Goal: Task Accomplishment & Management: Manage account settings

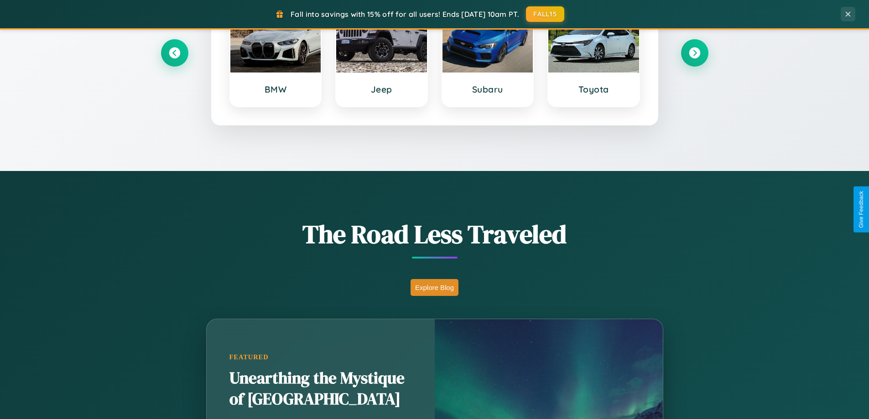
scroll to position [627, 0]
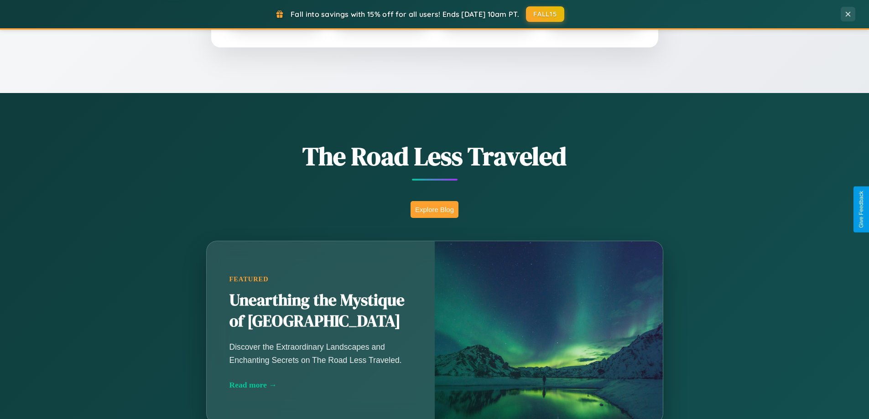
click at [434, 209] on button "Explore Blog" at bounding box center [434, 209] width 48 height 17
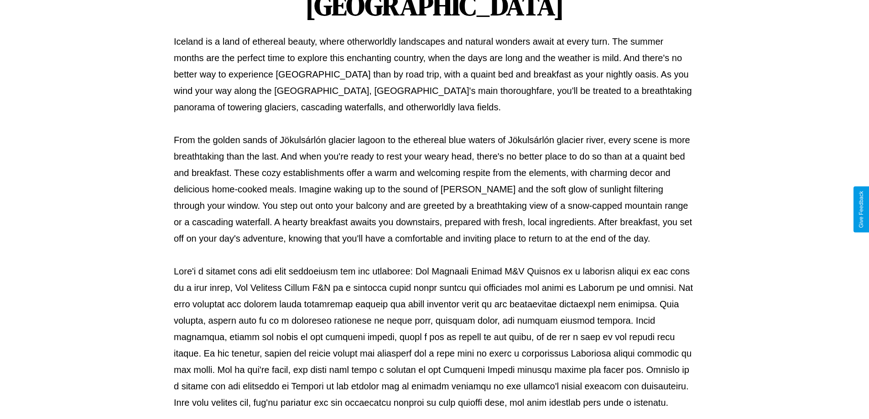
scroll to position [295, 0]
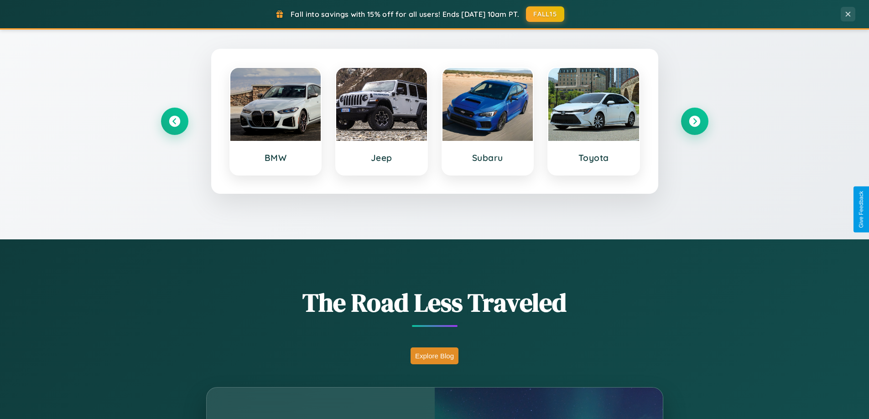
scroll to position [393, 0]
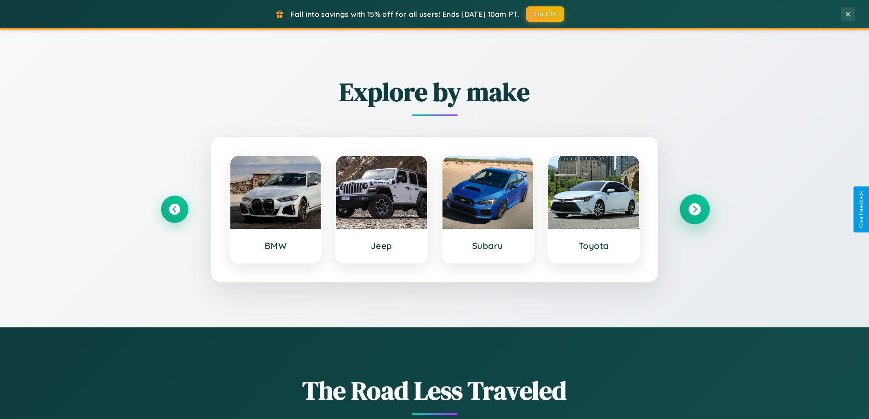
click at [694, 209] on icon at bounding box center [694, 209] width 12 height 12
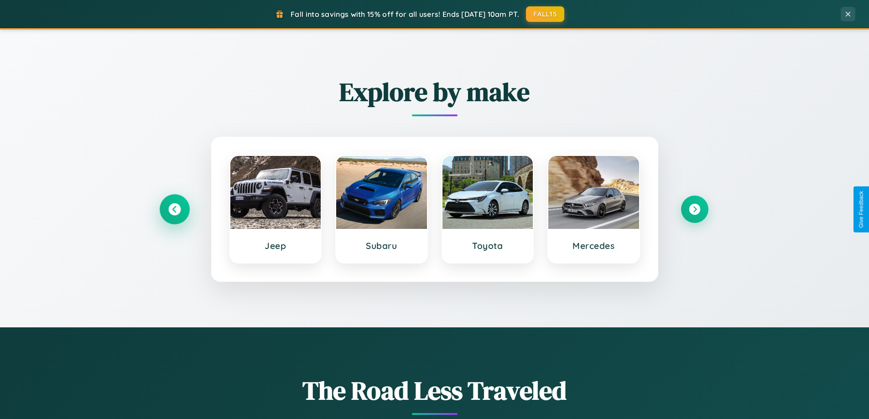
click at [174, 209] on icon at bounding box center [174, 209] width 12 height 12
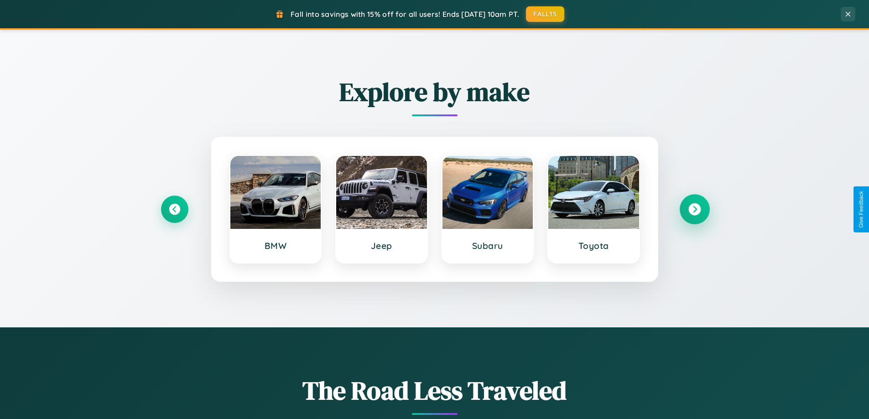
click at [694, 209] on icon at bounding box center [694, 209] width 12 height 12
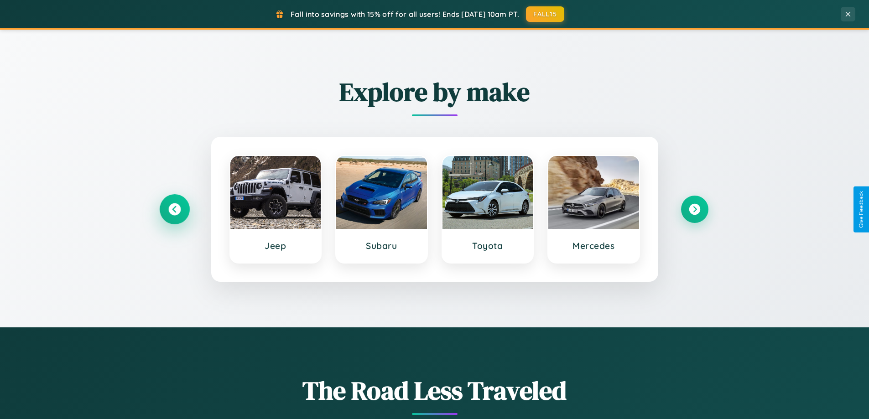
click at [174, 209] on icon at bounding box center [174, 209] width 12 height 12
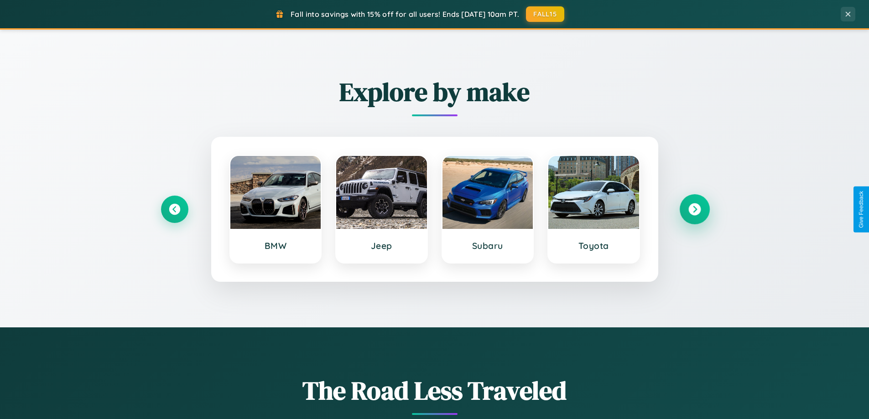
click at [694, 209] on icon at bounding box center [694, 209] width 12 height 12
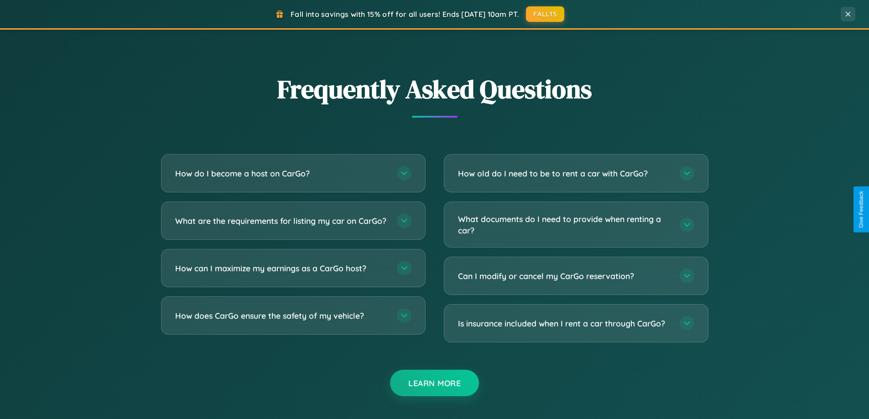
scroll to position [1755, 0]
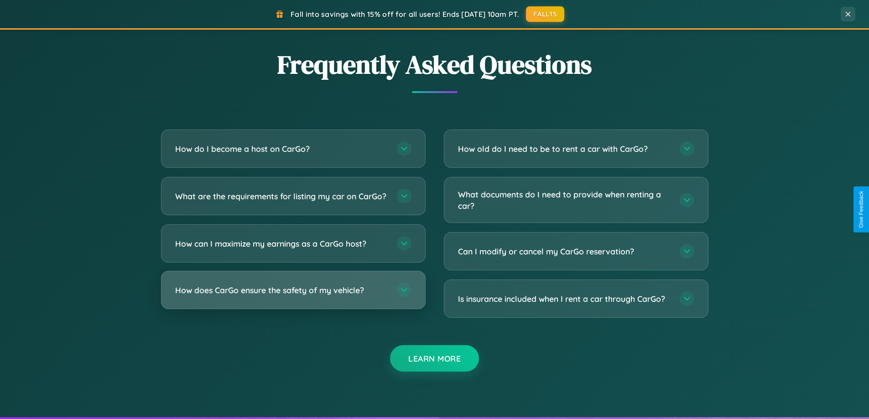
click at [293, 296] on h3 "How does CarGo ensure the safety of my vehicle?" at bounding box center [281, 290] width 213 height 11
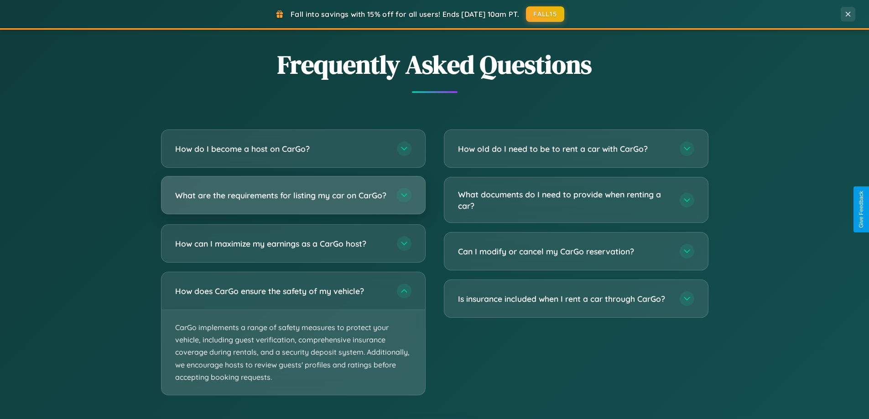
click at [293, 200] on h3 "What are the requirements for listing my car on CarGo?" at bounding box center [281, 195] width 213 height 11
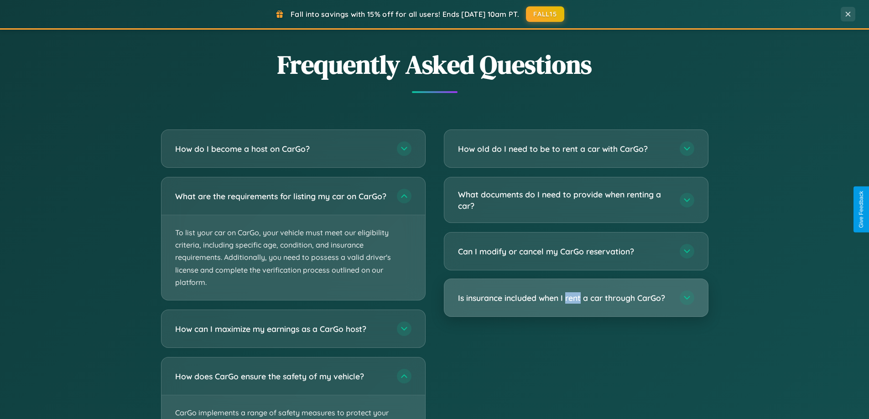
click at [576, 298] on h3 "Is insurance included when I rent a car through CarGo?" at bounding box center [564, 297] width 213 height 11
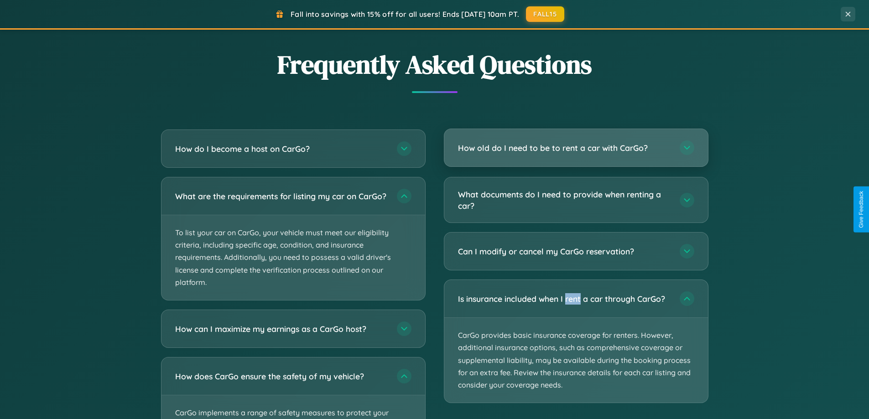
click at [576, 148] on h3 "How old do I need to be to rent a car with CarGo?" at bounding box center [564, 147] width 213 height 11
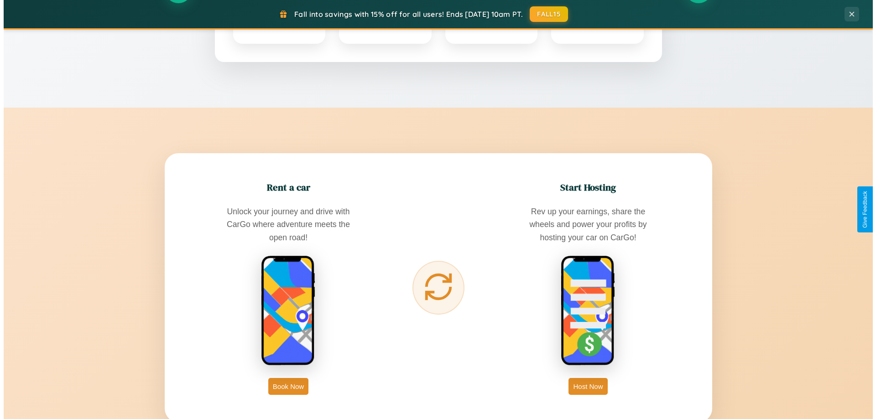
scroll to position [0, 0]
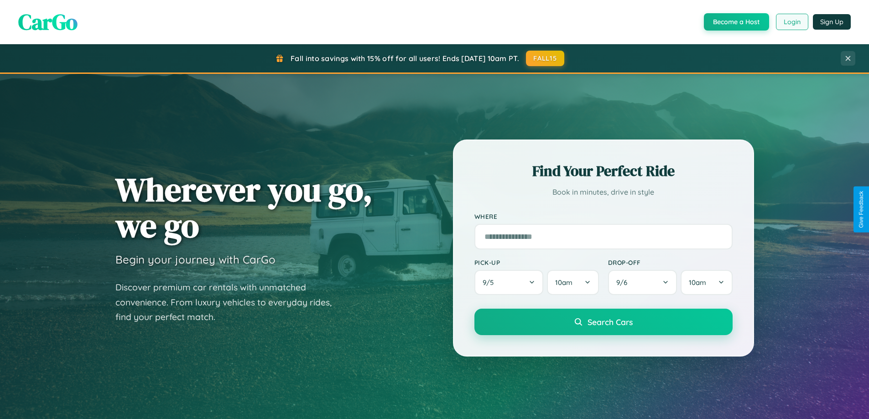
click at [791, 22] on button "Login" at bounding box center [792, 22] width 32 height 16
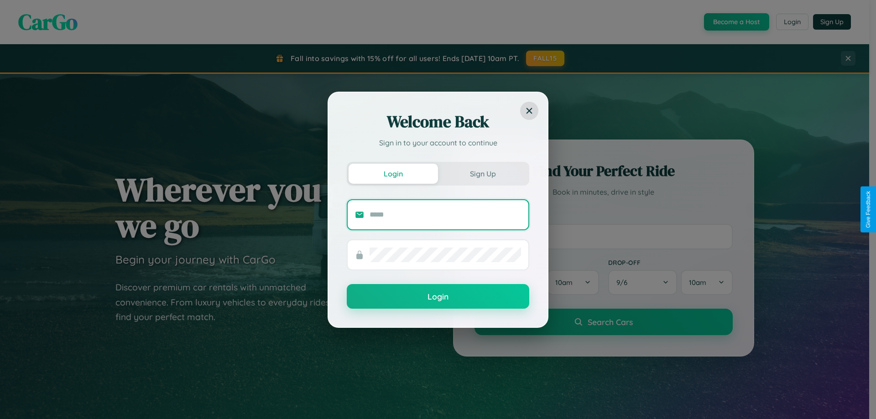
click at [445, 214] on input "text" at bounding box center [444, 214] width 151 height 15
type input "**********"
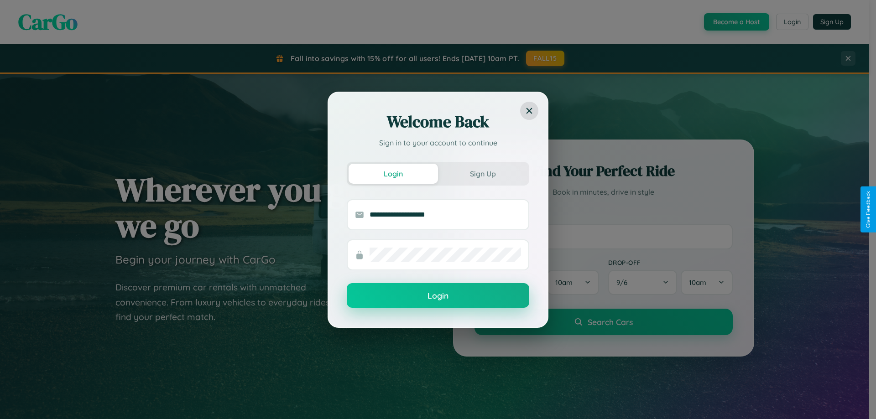
click at [438, 296] on button "Login" at bounding box center [438, 295] width 182 height 25
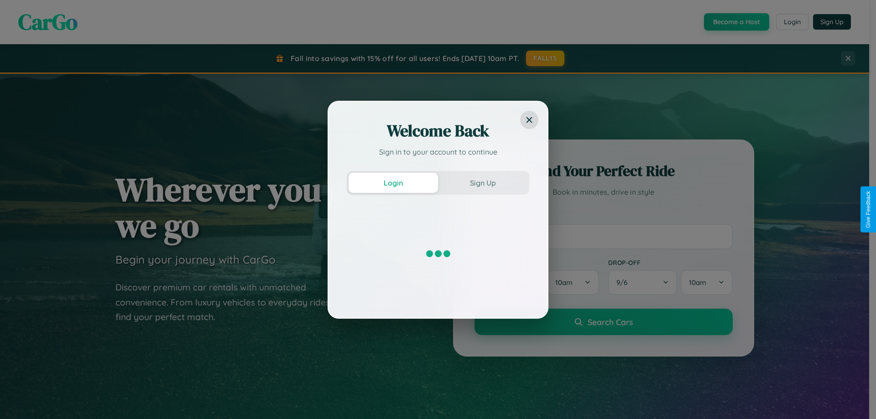
click at [735, 22] on div "Welcome Back Sign in to your account to continue Login Sign Up" at bounding box center [438, 209] width 876 height 419
